Goal: Task Accomplishment & Management: Manage account settings

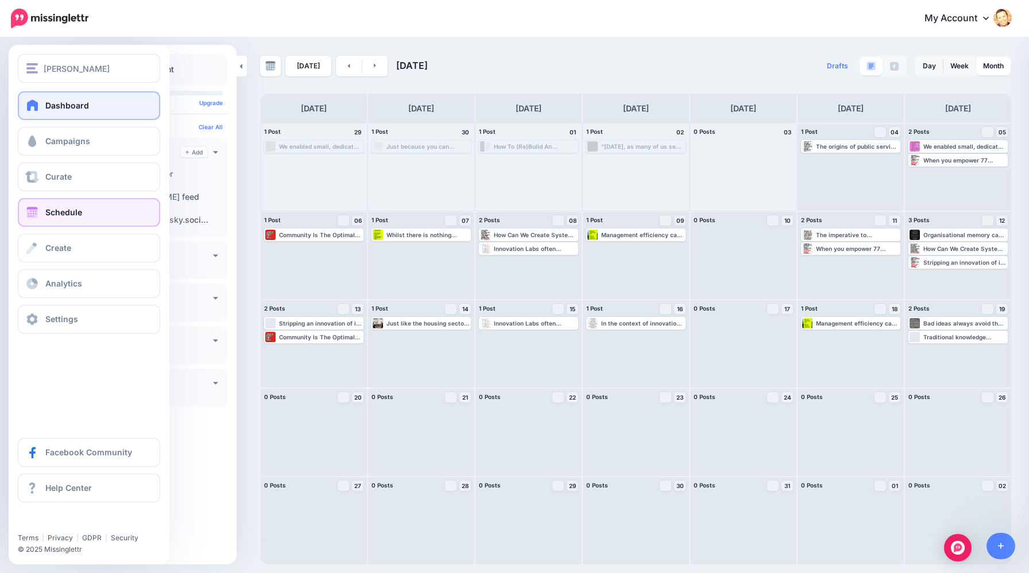
click at [35, 107] on span at bounding box center [32, 104] width 15 height 11
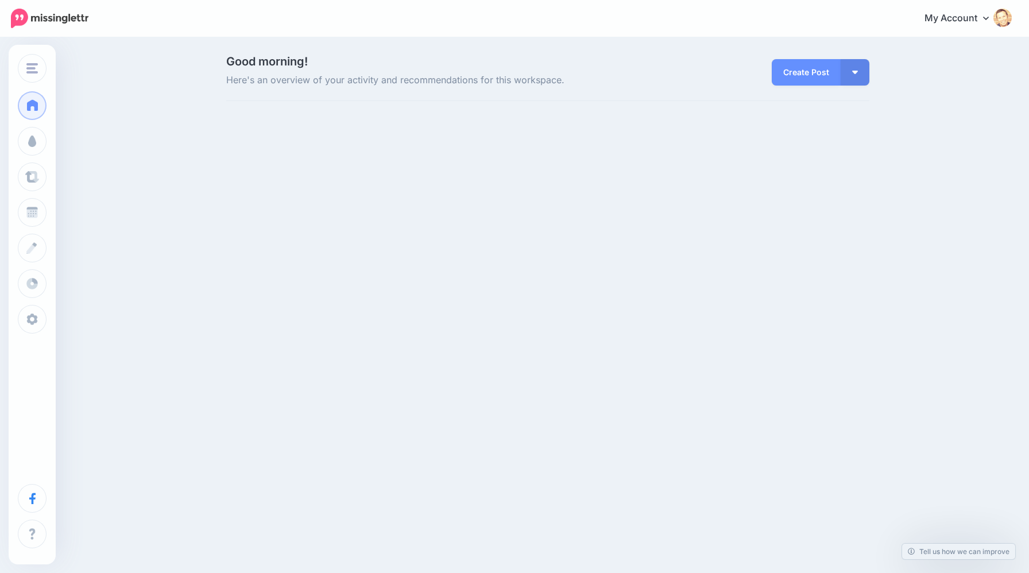
click at [35, 107] on span at bounding box center [32, 104] width 15 height 11
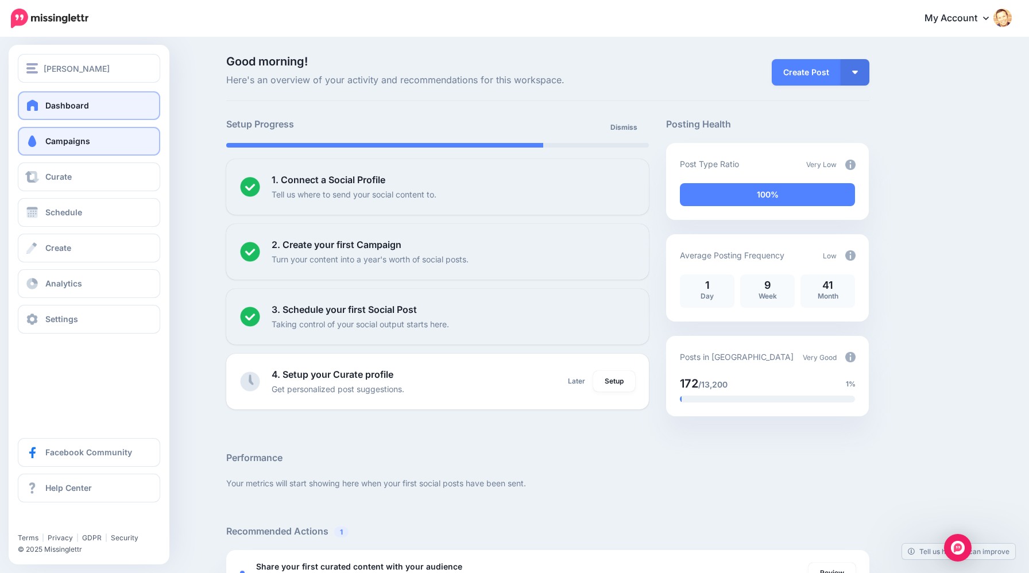
click at [82, 152] on link "Campaigns" at bounding box center [89, 141] width 142 height 29
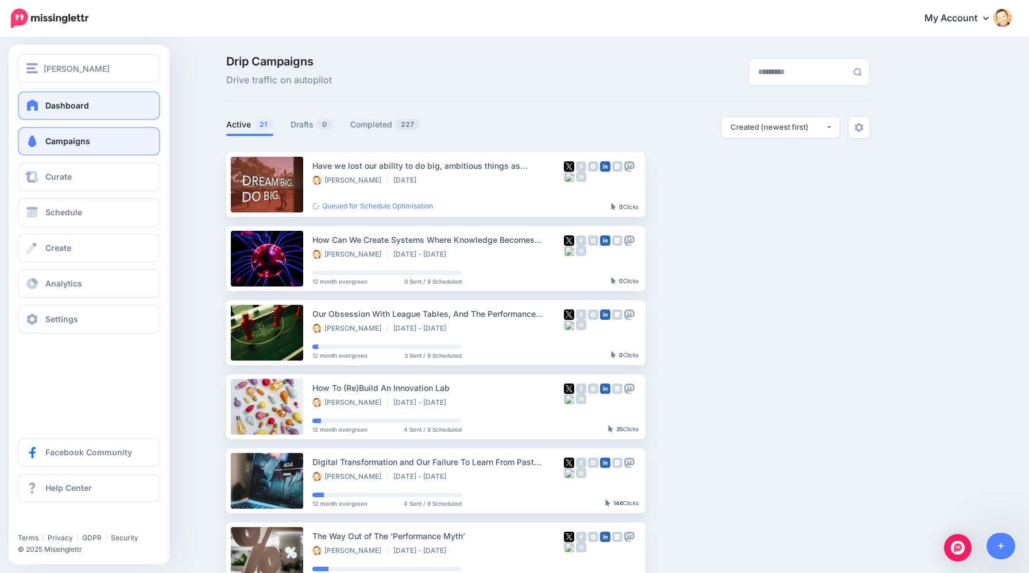
click at [36, 107] on span at bounding box center [32, 104] width 15 height 11
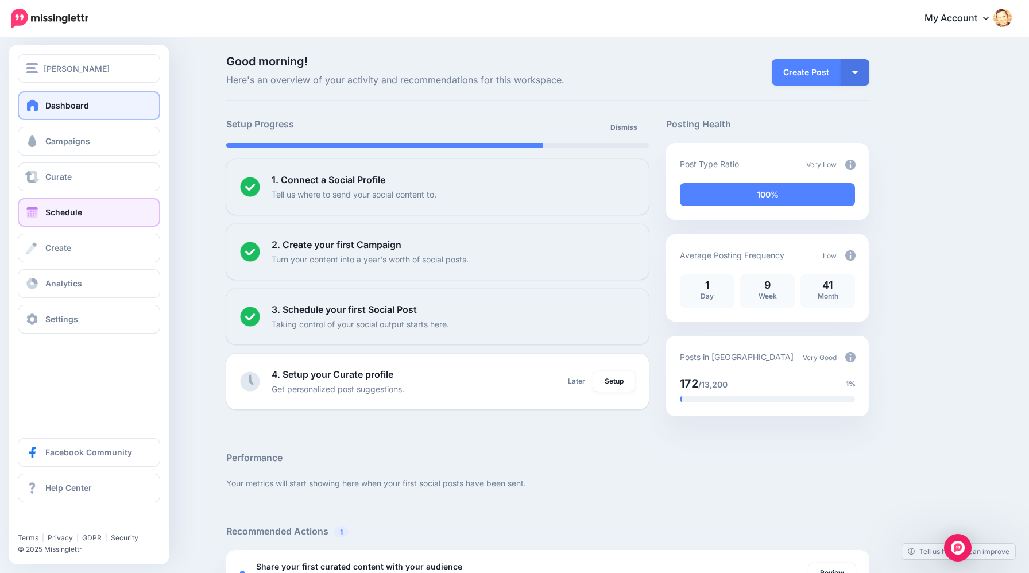
click at [37, 214] on span at bounding box center [32, 212] width 15 height 11
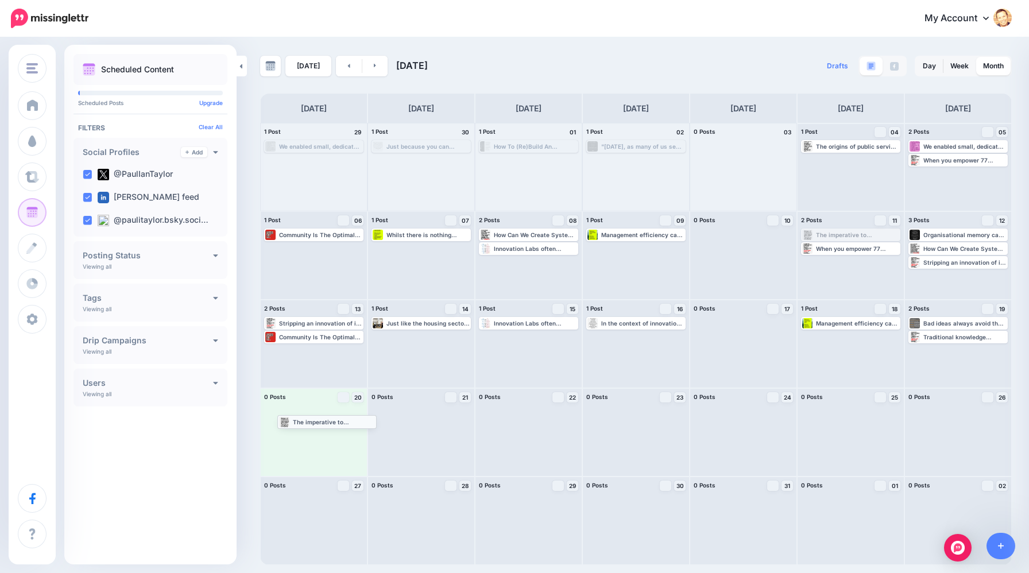
drag, startPoint x: 829, startPoint y: 234, endPoint x: 306, endPoint y: 421, distance: 556.0
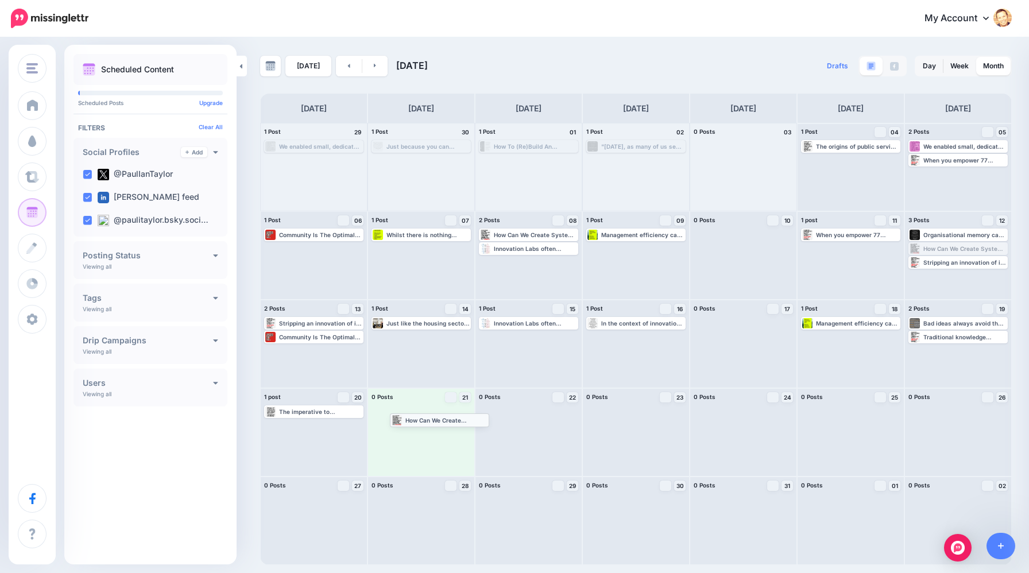
drag, startPoint x: 938, startPoint y: 250, endPoint x: 420, endPoint y: 422, distance: 546.3
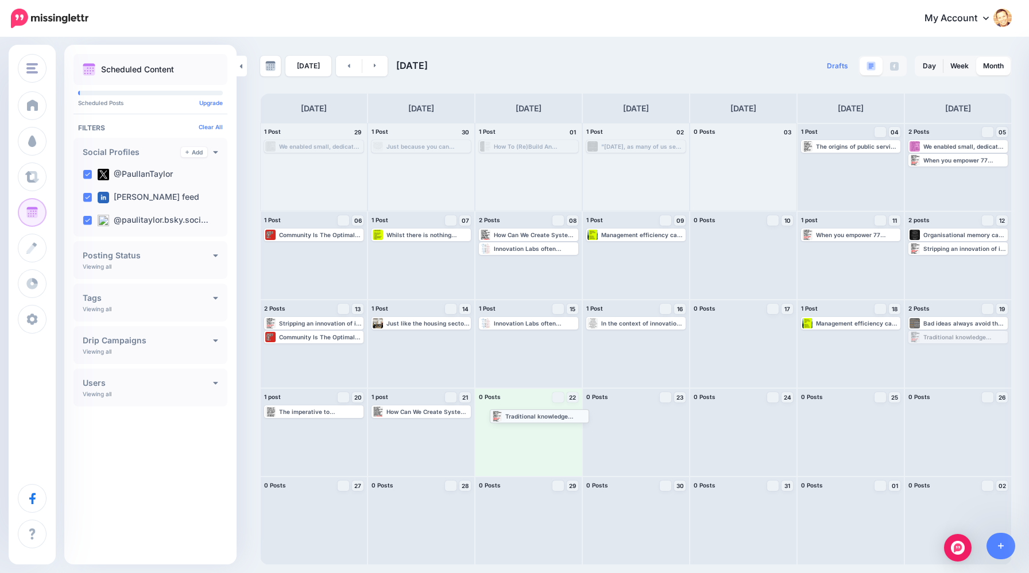
drag, startPoint x: 951, startPoint y: 336, endPoint x: 532, endPoint y: 415, distance: 426.0
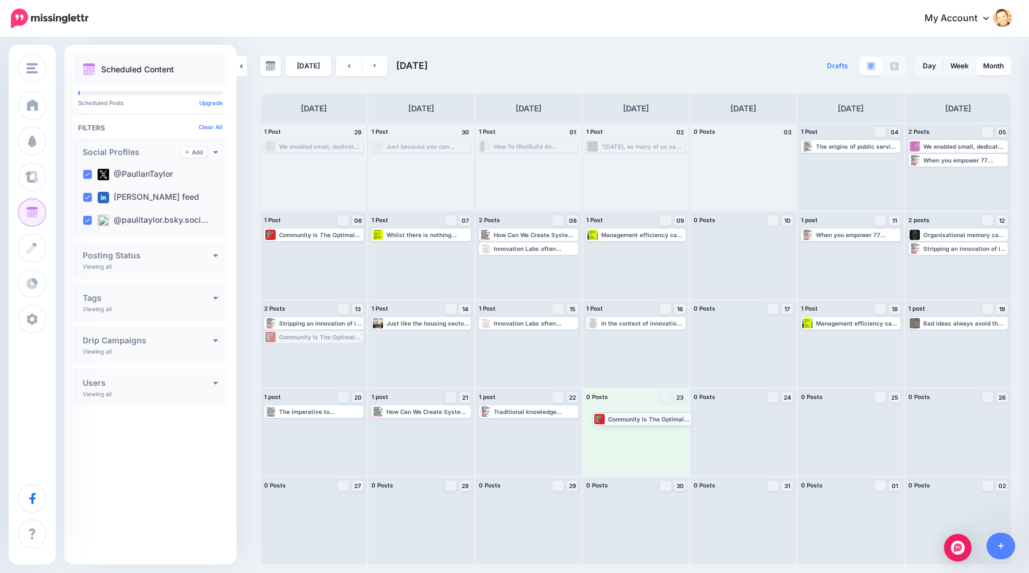
drag, startPoint x: 310, startPoint y: 337, endPoint x: 639, endPoint y: 419, distance: 338.5
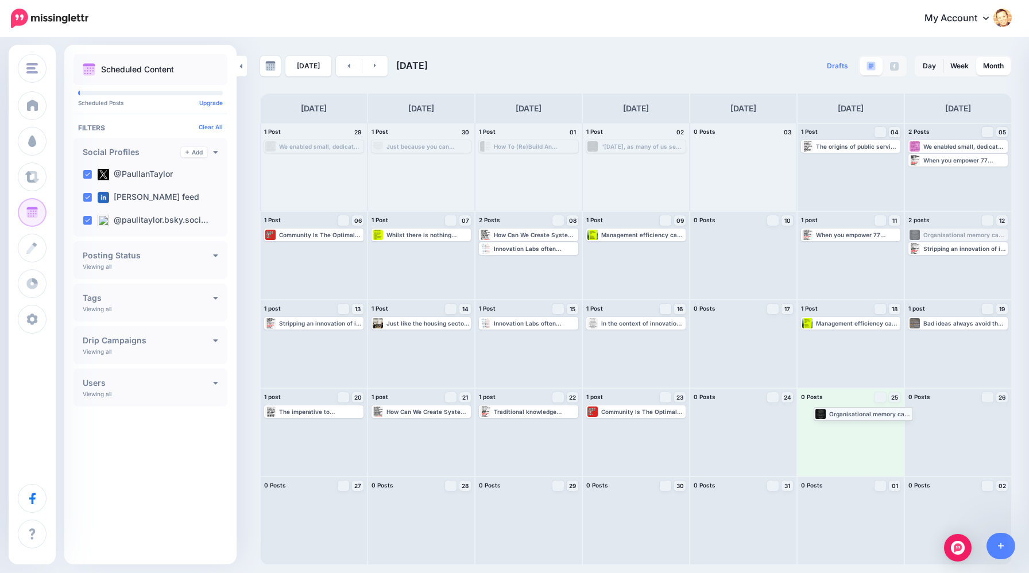
drag, startPoint x: 926, startPoint y: 234, endPoint x: 831, endPoint y: 412, distance: 202.2
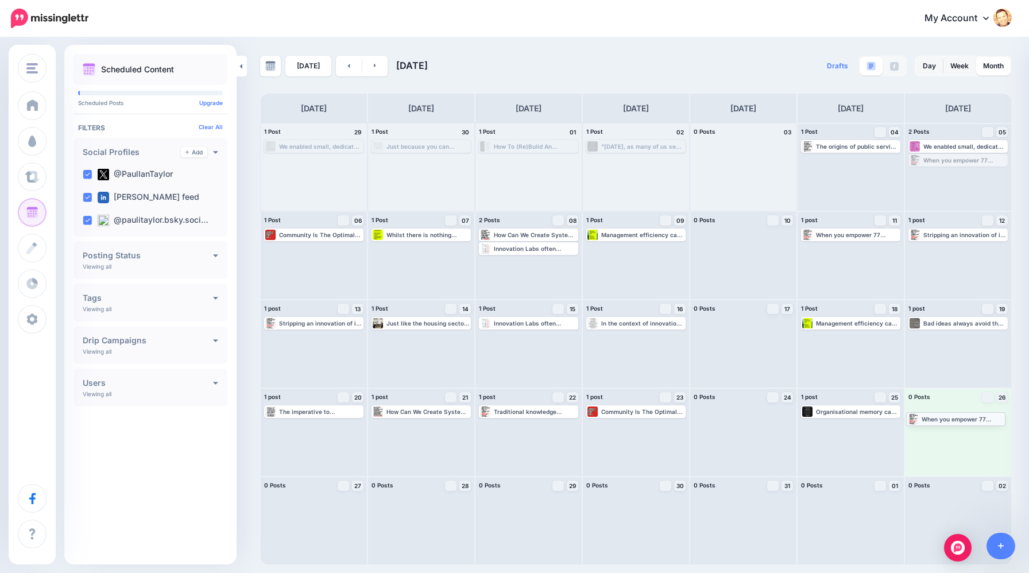
drag, startPoint x: 958, startPoint y: 163, endPoint x: 956, endPoint y: 422, distance: 259.0
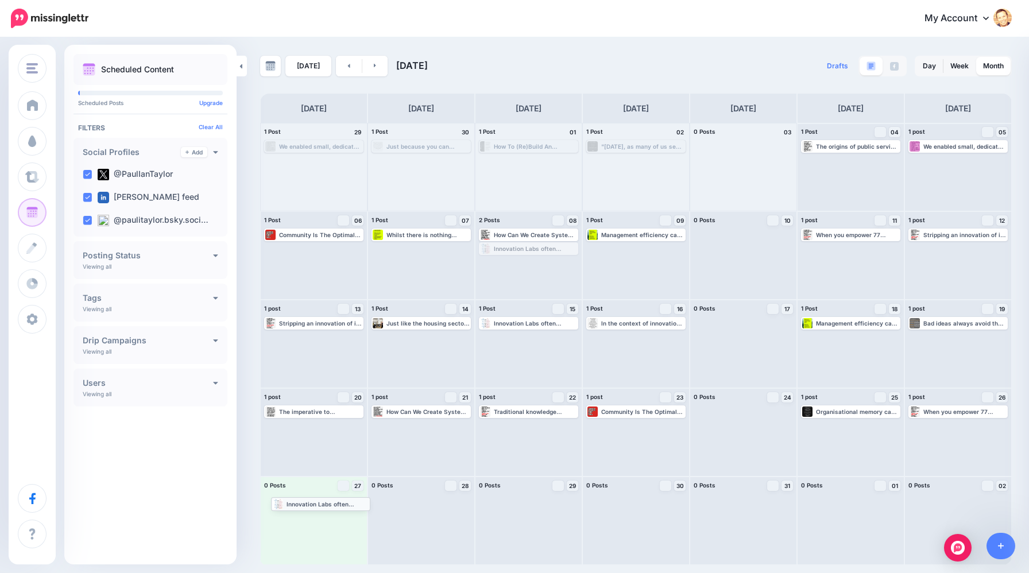
drag, startPoint x: 526, startPoint y: 248, endPoint x: 318, endPoint y: 505, distance: 331.1
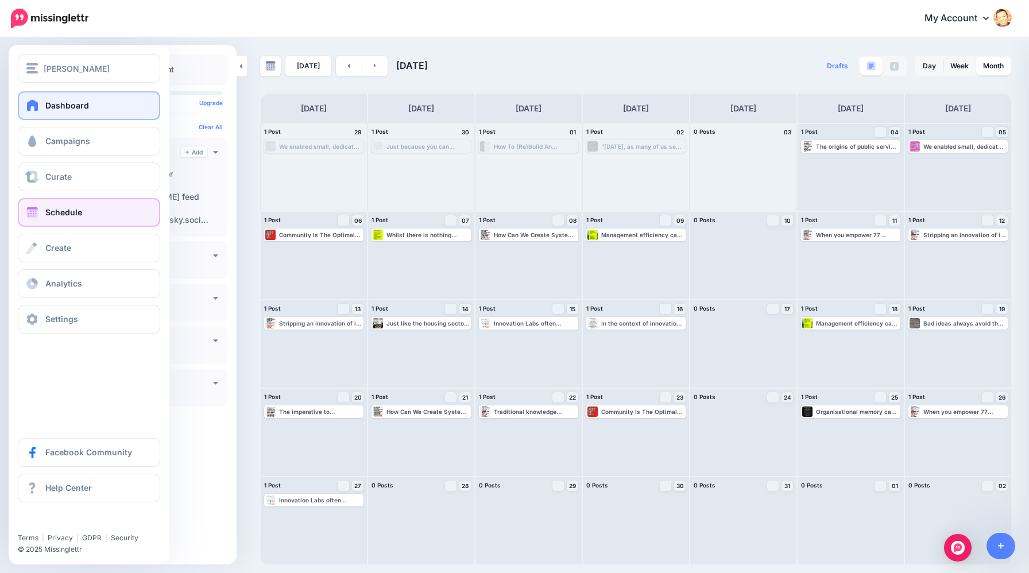
click at [42, 109] on link "Dashboard" at bounding box center [89, 105] width 142 height 29
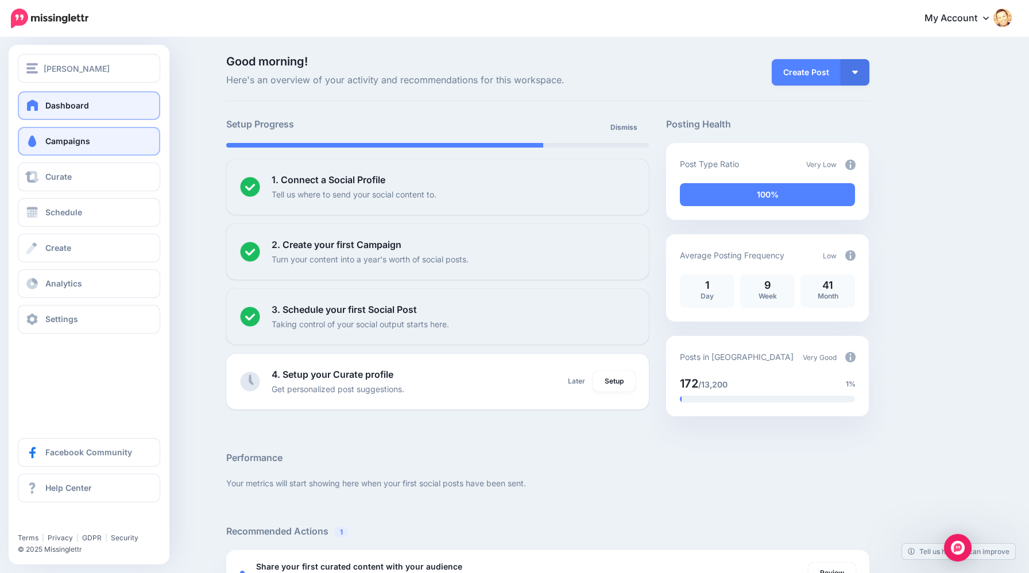
click at [48, 138] on span "Campaigns" at bounding box center [67, 141] width 45 height 10
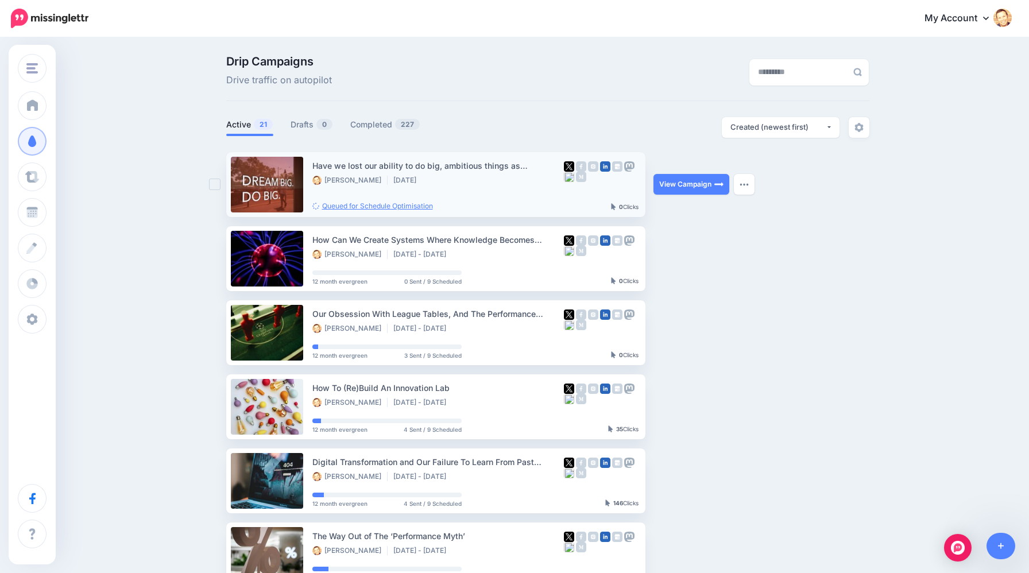
click at [374, 207] on link "Queued for Schedule Optimisation" at bounding box center [372, 206] width 121 height 9
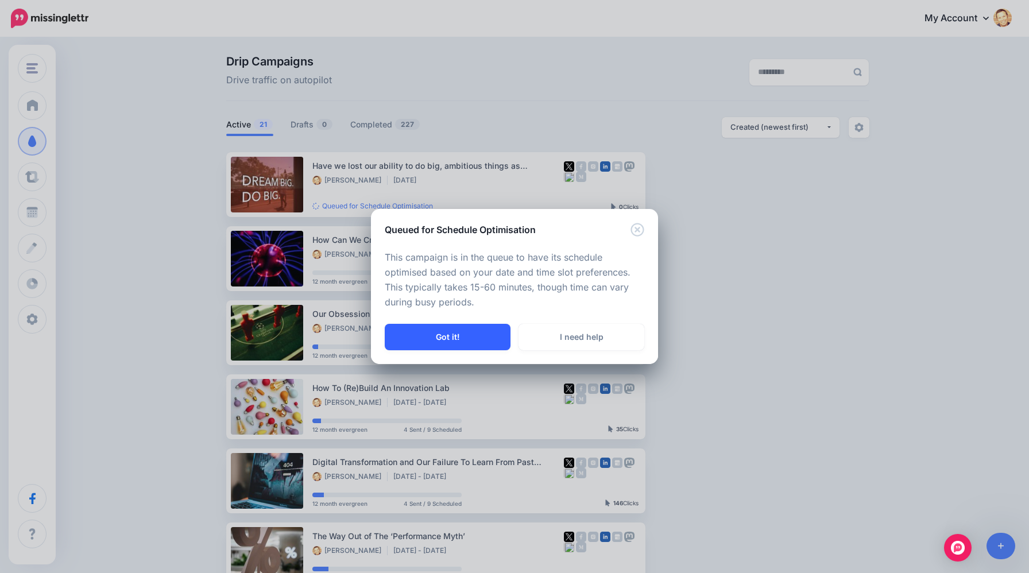
click at [468, 338] on button "Got it!" at bounding box center [448, 337] width 126 height 26
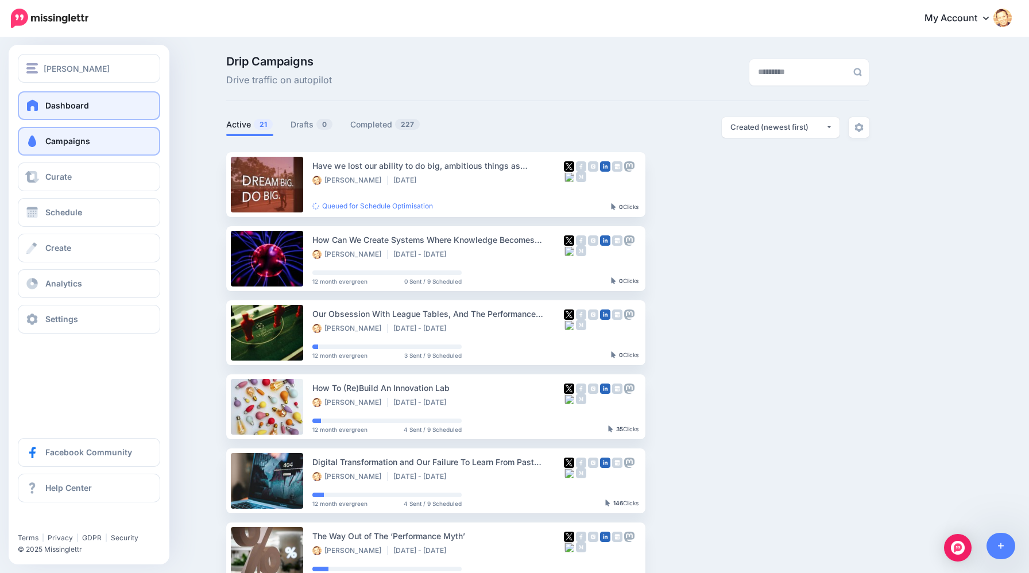
click at [27, 106] on span at bounding box center [32, 104] width 15 height 11
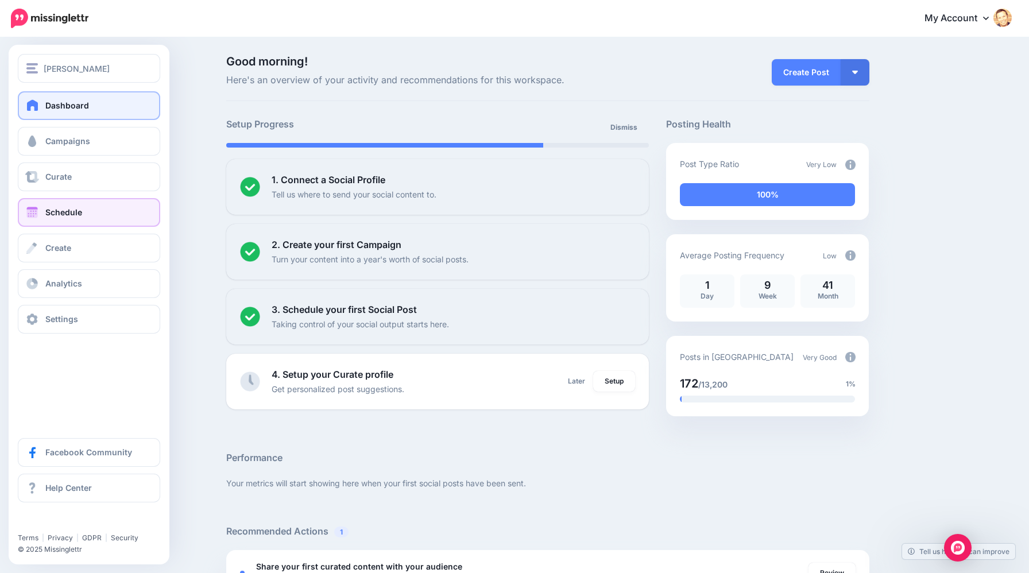
click at [51, 207] on link "Schedule" at bounding box center [89, 212] width 142 height 29
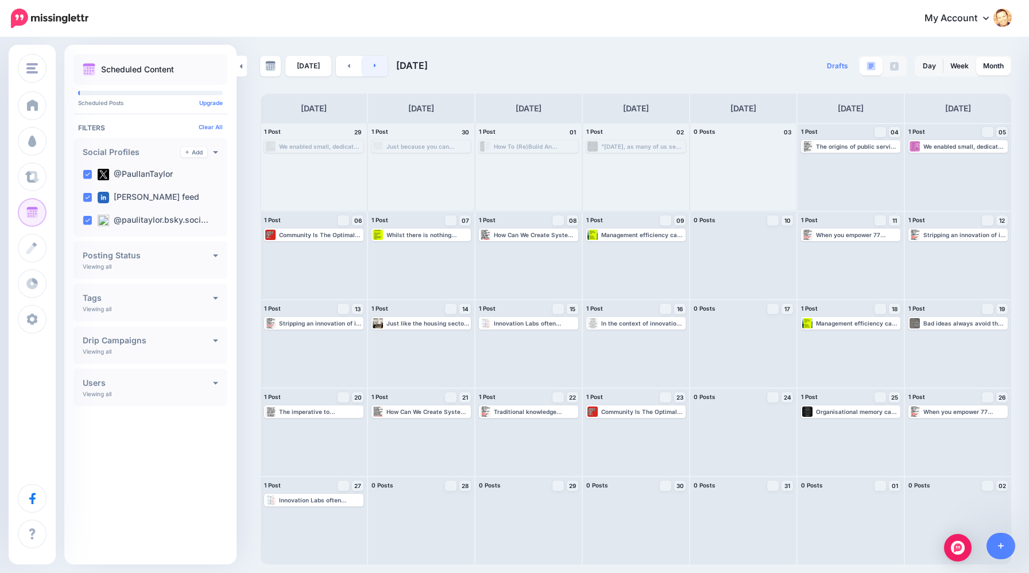
click at [375, 69] on link at bounding box center [375, 66] width 26 height 21
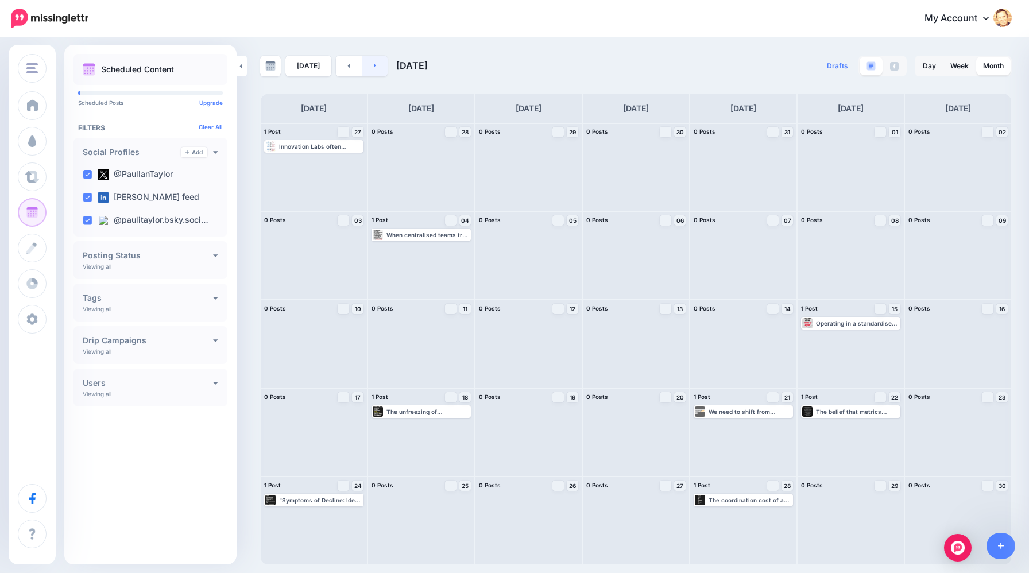
click at [376, 69] on link at bounding box center [375, 66] width 26 height 21
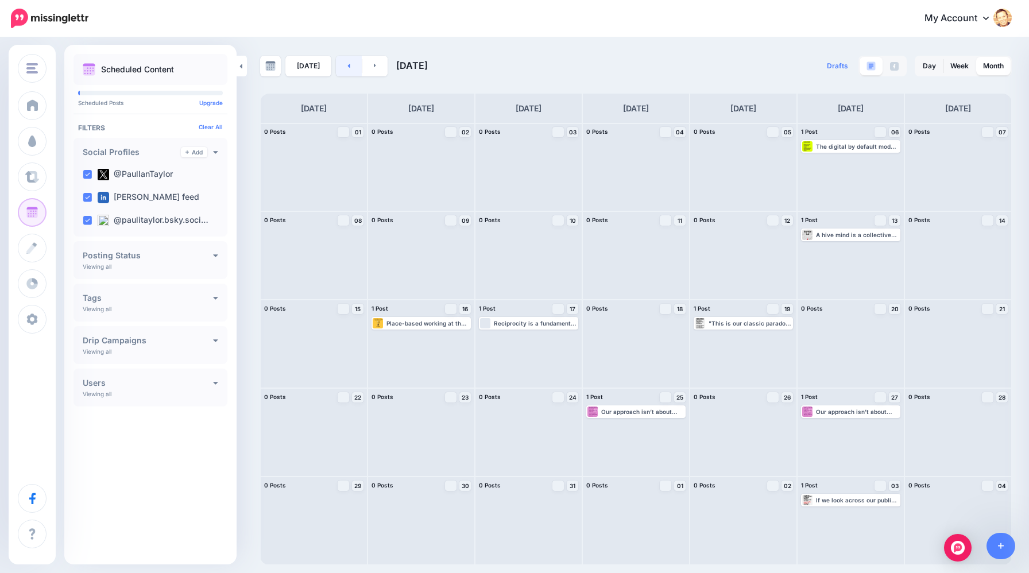
click at [347, 67] on icon at bounding box center [348, 65] width 3 height 7
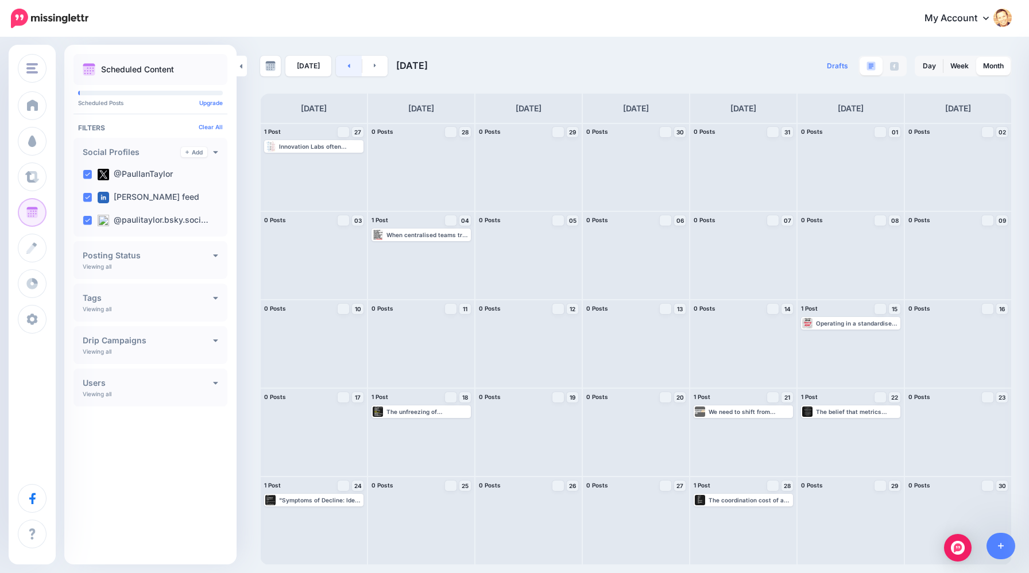
click at [347, 67] on icon at bounding box center [348, 65] width 3 height 7
